Goal: Check status: Check status

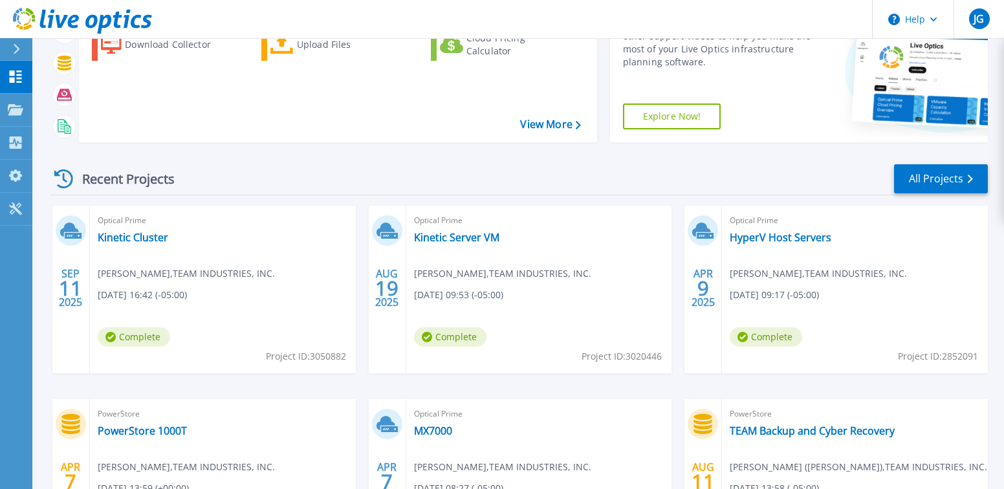
scroll to position [194, 0]
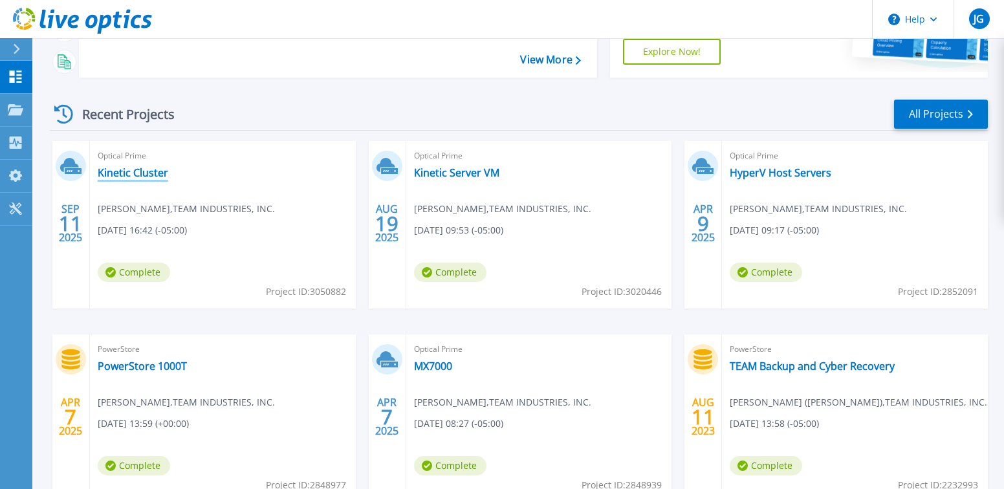
click at [124, 173] on link "Kinetic Cluster" at bounding box center [133, 172] width 71 height 13
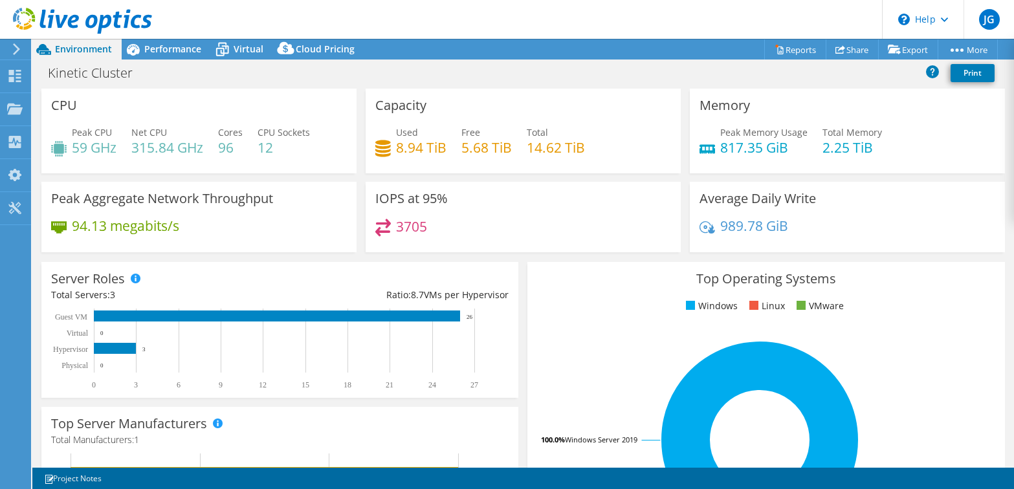
select select "USD"
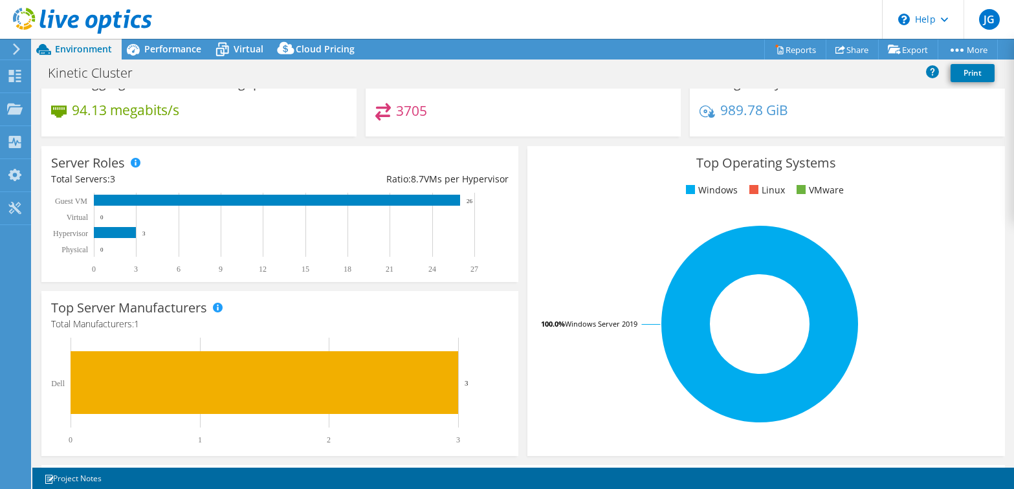
scroll to position [51, 0]
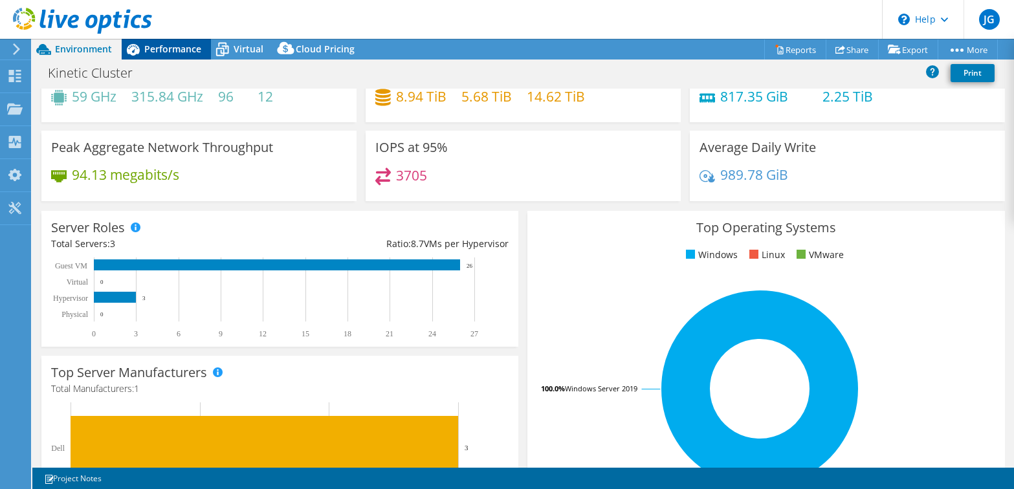
click at [176, 52] on span "Performance" at bounding box center [172, 49] width 57 height 12
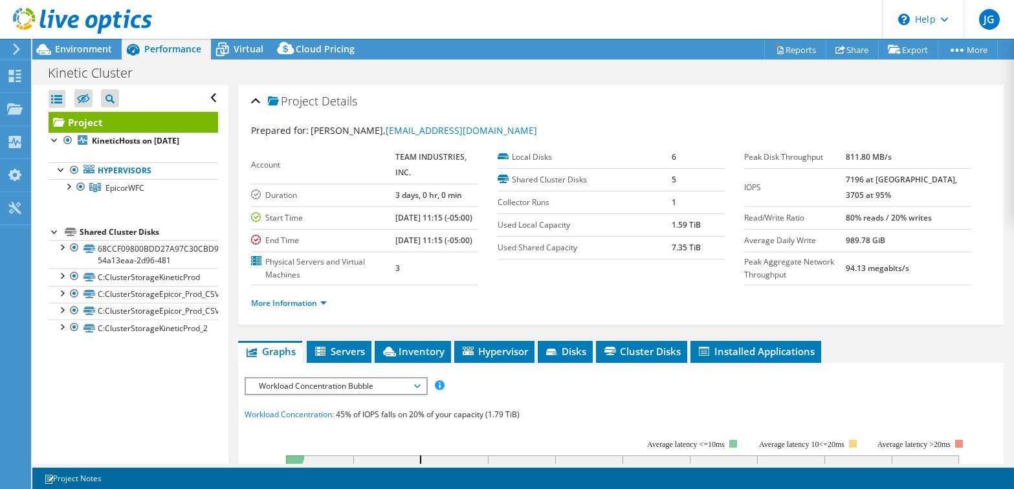
scroll to position [65, 0]
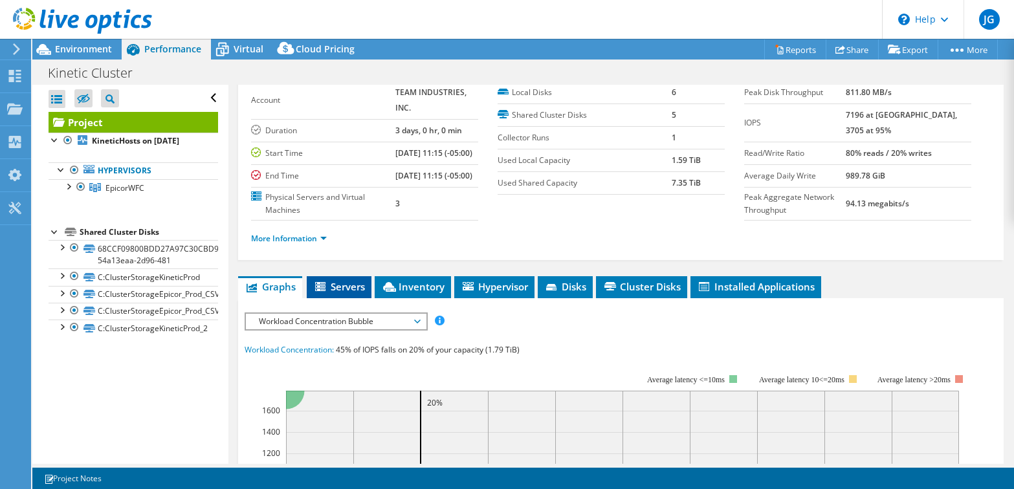
click at [345, 293] on span "Servers" at bounding box center [339, 286] width 52 height 13
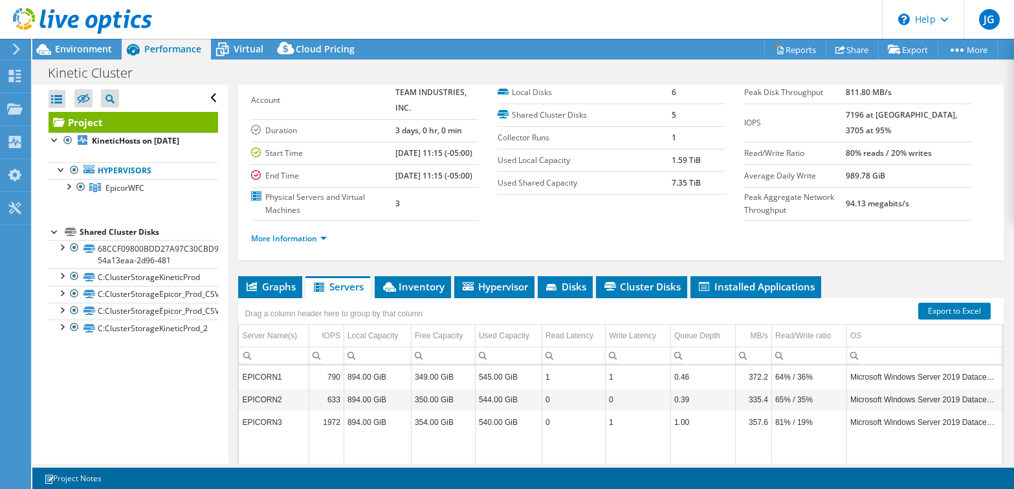
scroll to position [129, 0]
